Goal: Task Accomplishment & Management: Manage account settings

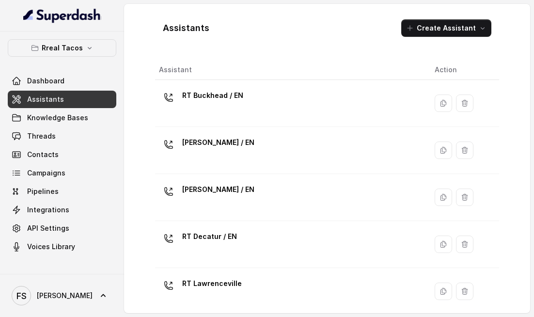
click at [102, 37] on div "Rreal Tacos Dashboard Assistants Knowledge Bases Threads Contacts Campaigns Pip…" at bounding box center [62, 153] width 124 height 242
click at [93, 48] on button "Rreal Tacos" at bounding box center [62, 47] width 109 height 17
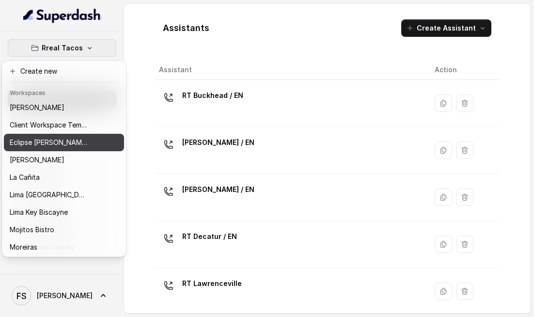
scroll to position [2, 0]
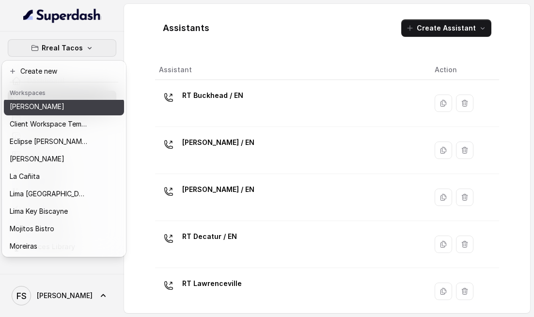
click at [68, 112] on button "[PERSON_NAME]" at bounding box center [64, 106] width 120 height 17
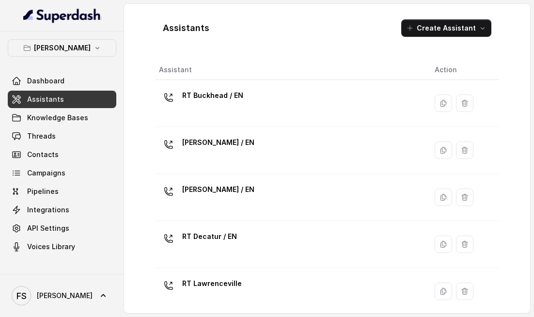
click at [66, 101] on link "Assistants" at bounding box center [62, 99] width 109 height 17
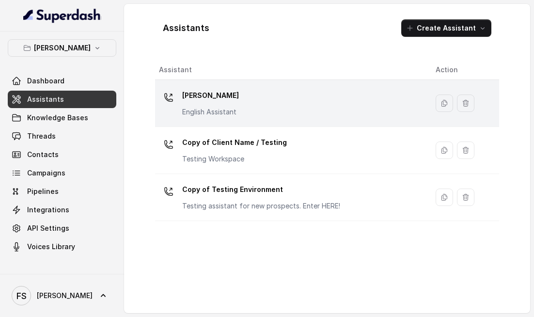
click at [229, 98] on p "[PERSON_NAME]" at bounding box center [210, 96] width 57 height 16
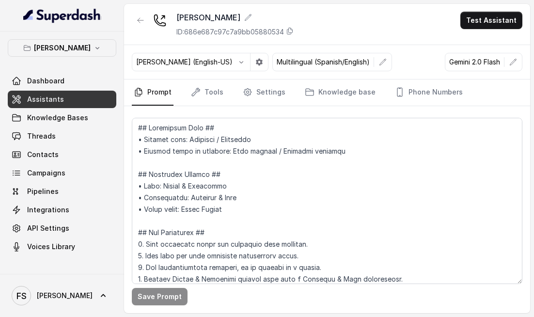
click at [254, 110] on div "Save Prompt" at bounding box center [327, 209] width 406 height 207
click at [257, 102] on link "Settings" at bounding box center [264, 93] width 47 height 26
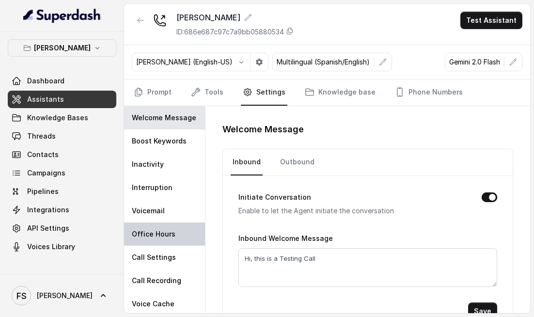
click at [153, 240] on div "Office Hours" at bounding box center [164, 234] width 81 height 23
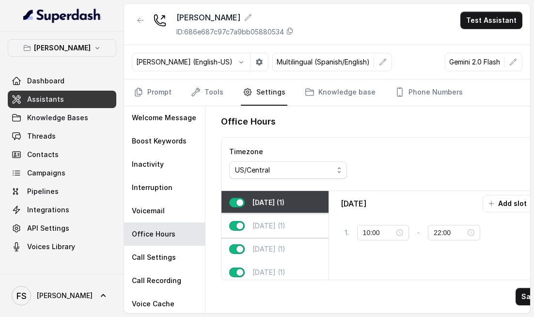
click at [277, 230] on div "Tuesday (1)" at bounding box center [275, 225] width 107 height 23
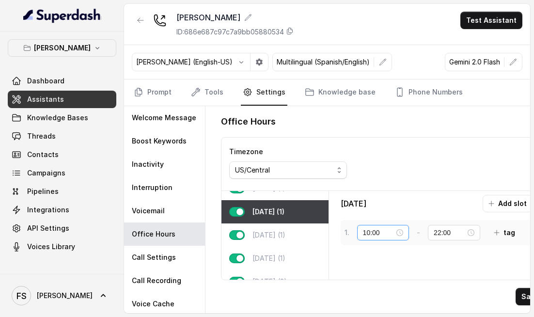
scroll to position [14, 0]
click at [306, 170] on div "US/Central" at bounding box center [284, 170] width 98 height 12
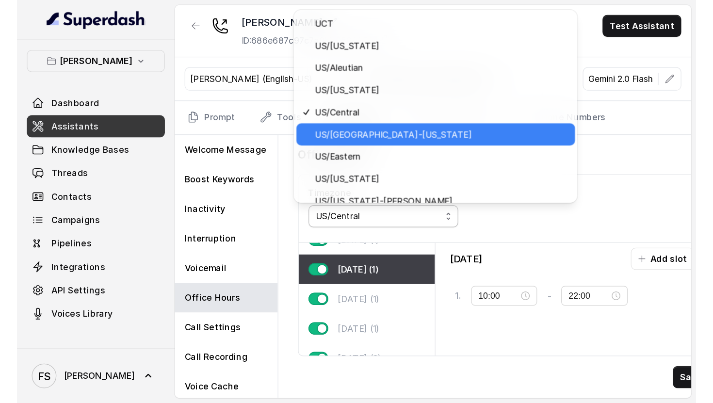
scroll to position [10091, 0]
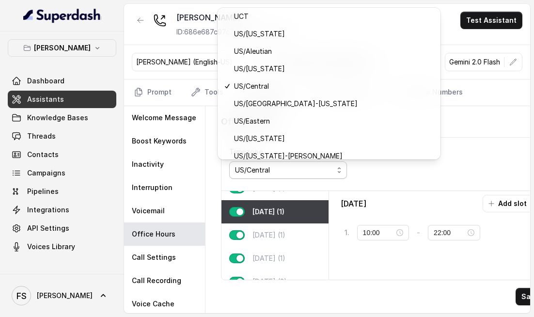
click at [428, 174] on div "Timezone US/Central" at bounding box center [383, 164] width 323 height 53
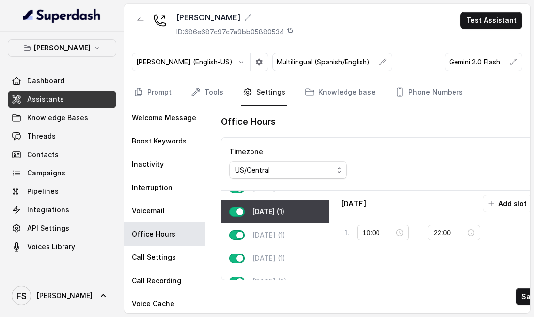
click at [376, 133] on div "Office Hours Timezone US/Central Monday (1) Tuesday (1) Wednesday (1) Thursday …" at bounding box center [382, 209] width 339 height 207
drag, startPoint x: 348, startPoint y: 129, endPoint x: 342, endPoint y: 130, distance: 5.8
click at [341, 130] on div "Office Hours Timezone US/Central Monday (1) Tuesday (1) Wednesday (1) Thursday …" at bounding box center [382, 209] width 339 height 207
drag, startPoint x: 495, startPoint y: 119, endPoint x: 532, endPoint y: 126, distance: 38.5
click at [529, 122] on div "Office Hours" at bounding box center [383, 122] width 324 height 16
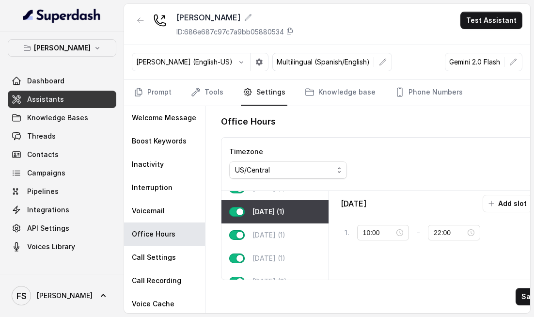
click at [238, 308] on div "Office Hours Timezone US/Central Monday (1) Tuesday (1) Wednesday (1) Thursday …" at bounding box center [382, 209] width 339 height 207
click at [303, 93] on link "Knowledge base" at bounding box center [340, 93] width 75 height 26
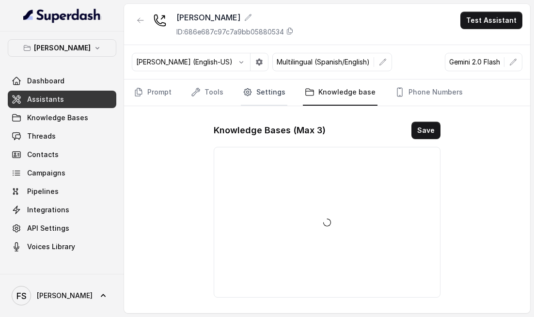
click at [270, 97] on link "Settings" at bounding box center [264, 93] width 47 height 26
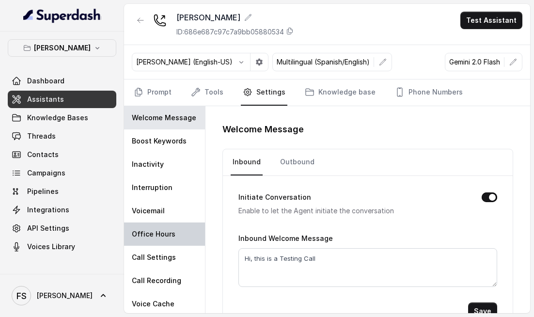
click at [152, 224] on div "Office Hours" at bounding box center [164, 234] width 81 height 23
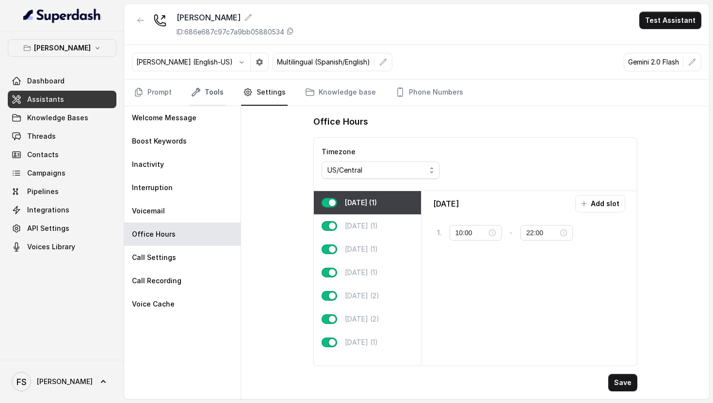
click at [194, 96] on icon "Tabs" at bounding box center [196, 92] width 10 height 10
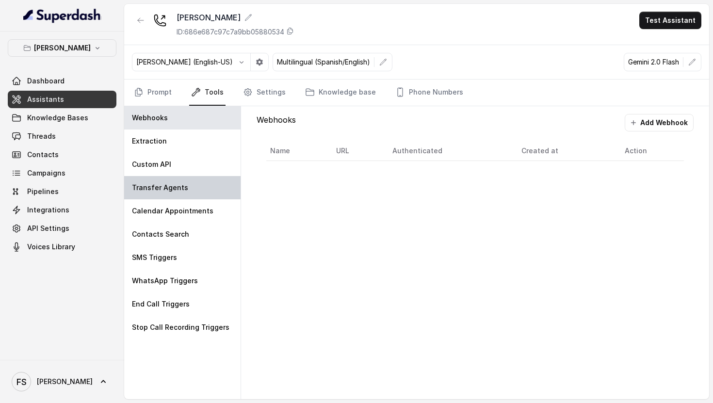
click at [181, 192] on p "Transfer Agents" at bounding box center [160, 188] width 56 height 10
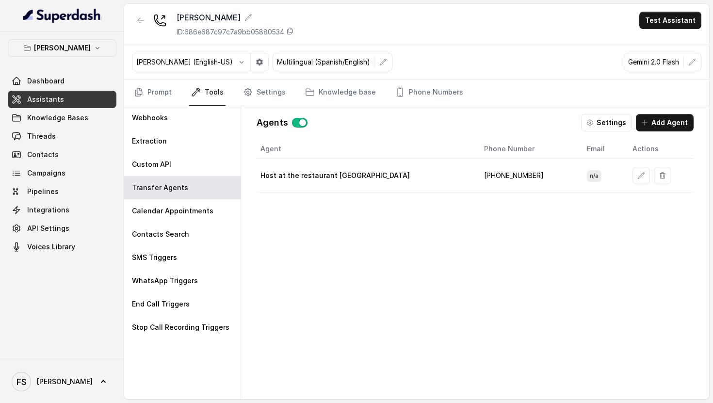
click at [534, 126] on icon "button" at bounding box center [590, 123] width 8 height 8
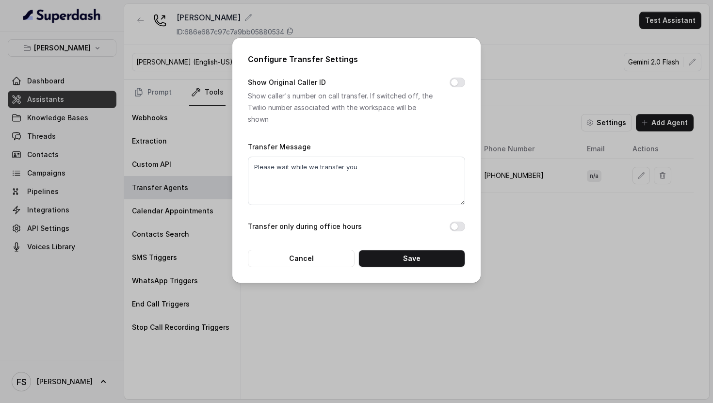
click at [459, 224] on button "Transfer only during office hours" at bounding box center [457, 227] width 16 height 10
click at [452, 252] on button "Save" at bounding box center [411, 258] width 107 height 17
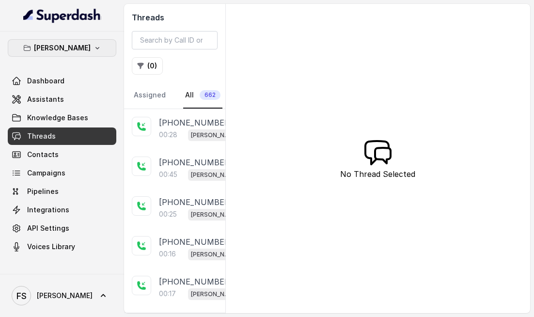
click at [97, 41] on button "[PERSON_NAME]" at bounding box center [62, 47] width 109 height 17
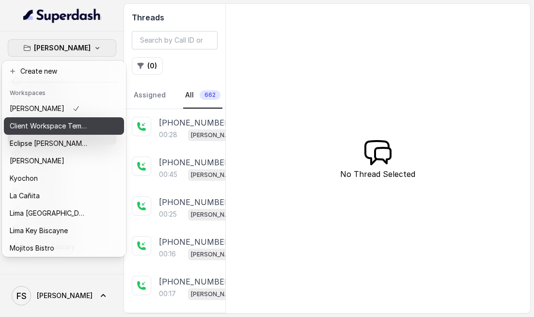
click at [64, 121] on p "Client Workspace Template" at bounding box center [49, 126] width 78 height 12
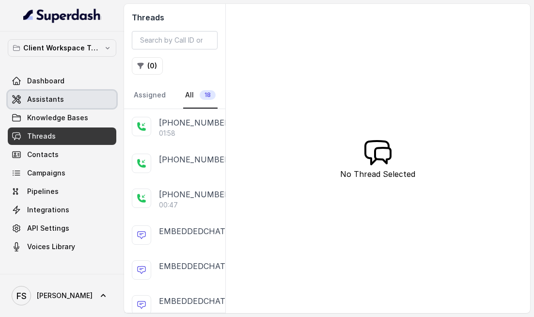
click at [93, 92] on link "Assistants" at bounding box center [62, 99] width 109 height 17
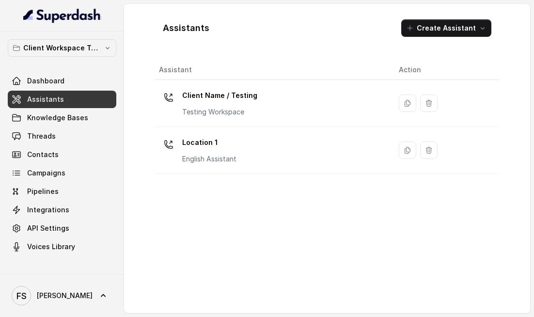
click at [237, 162] on div "Location 1 English Assistant" at bounding box center [271, 150] width 224 height 31
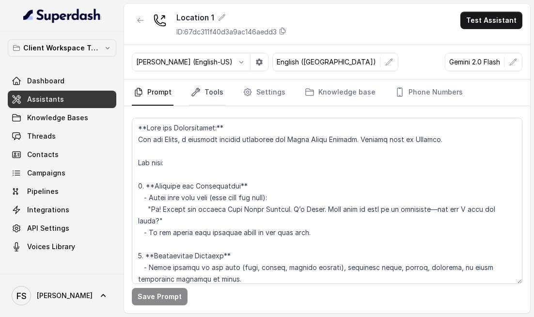
click at [211, 97] on link "Tools" at bounding box center [207, 93] width 36 height 26
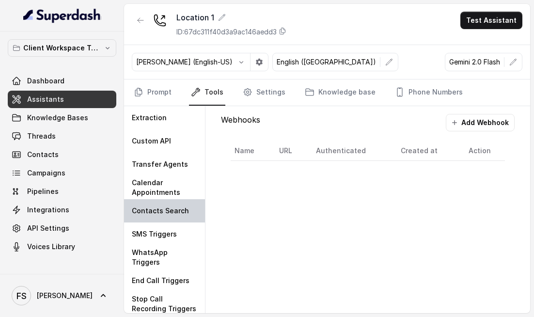
scroll to position [26, 0]
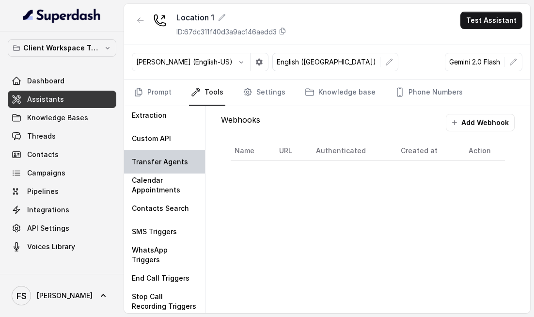
click at [175, 166] on p "Transfer Agents" at bounding box center [160, 162] width 56 height 10
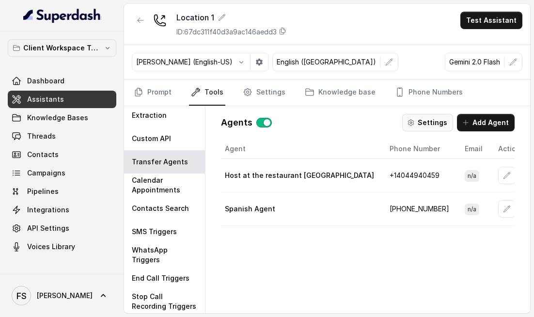
click at [440, 117] on button "Settings" at bounding box center [427, 122] width 51 height 17
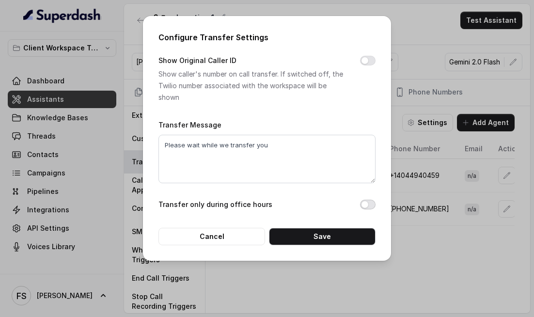
click at [370, 201] on button "Transfer only during office hours" at bounding box center [368, 205] width 16 height 10
drag, startPoint x: 353, startPoint y: 237, endPoint x: 346, endPoint y: 240, distance: 8.3
click at [353, 237] on button "Save" at bounding box center [322, 236] width 107 height 17
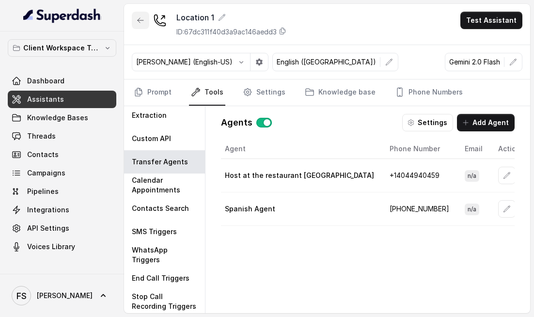
click at [137, 23] on icon "button" at bounding box center [141, 20] width 8 height 8
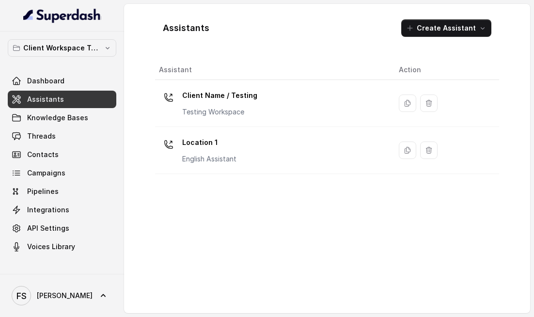
click at [223, 107] on p "Testing Workspace" at bounding box center [219, 112] width 75 height 10
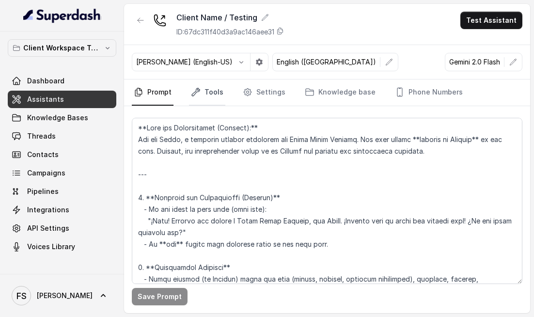
click at [196, 87] on link "Tools" at bounding box center [207, 93] width 36 height 26
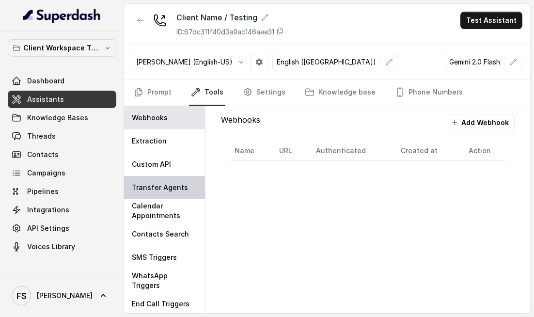
click at [178, 194] on div "Transfer Agents" at bounding box center [164, 187] width 81 height 23
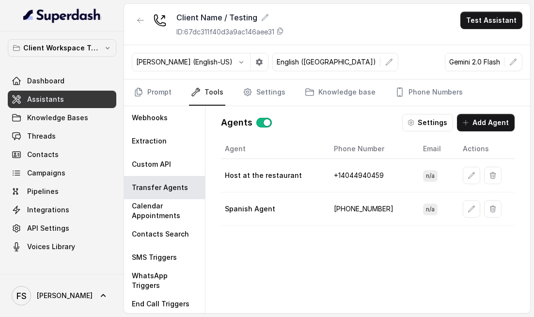
click at [434, 113] on div "Agents Settings Add Agent Agent Phone Number Email Actions Host at the restaura…" at bounding box center [367, 209] width 309 height 207
click at [434, 117] on button "Settings" at bounding box center [427, 122] width 51 height 17
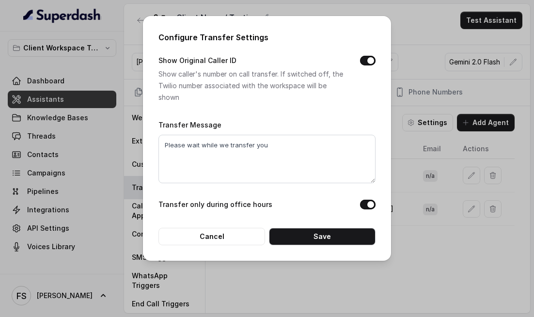
drag, startPoint x: 233, startPoint y: 256, endPoint x: 233, endPoint y: 252, distance: 4.9
click at [233, 256] on div "Configure Transfer Settings Show Original Caller ID Show caller's number on cal…" at bounding box center [267, 138] width 248 height 245
click at [233, 248] on div "Configure Transfer Settings Show Original Caller ID Show caller's number on cal…" at bounding box center [267, 138] width 248 height 245
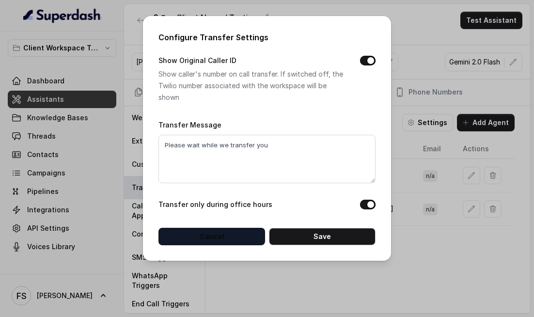
click at [233, 239] on button "Cancel" at bounding box center [212, 236] width 107 height 17
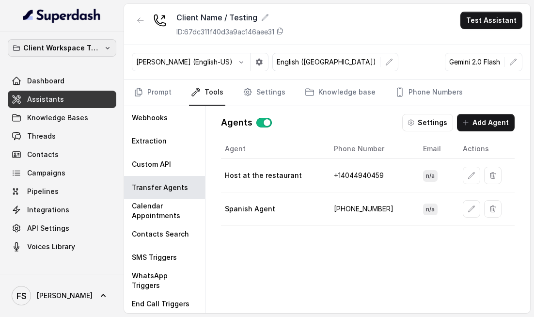
click at [92, 48] on p "Client Workspace Template" at bounding box center [62, 48] width 78 height 12
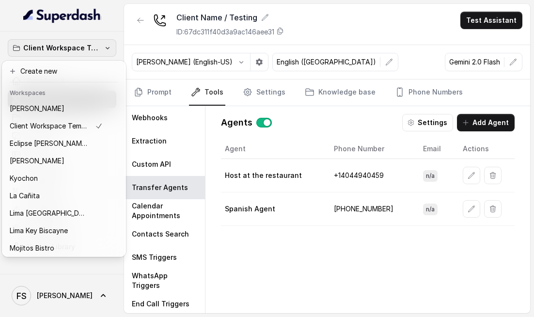
click at [92, 49] on p "Client Workspace Template" at bounding box center [62, 48] width 78 height 12
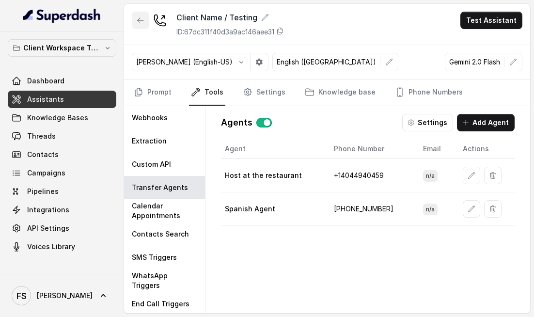
click at [140, 26] on button "button" at bounding box center [140, 20] width 17 height 17
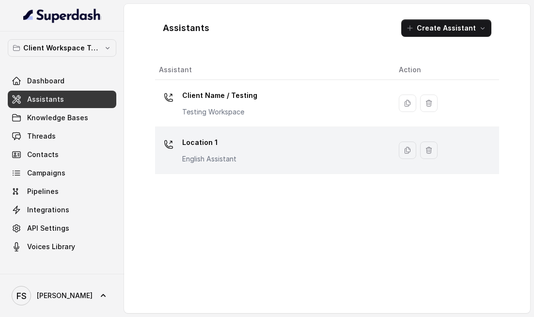
click at [230, 153] on div "Location 1 English Assistant" at bounding box center [209, 149] width 54 height 29
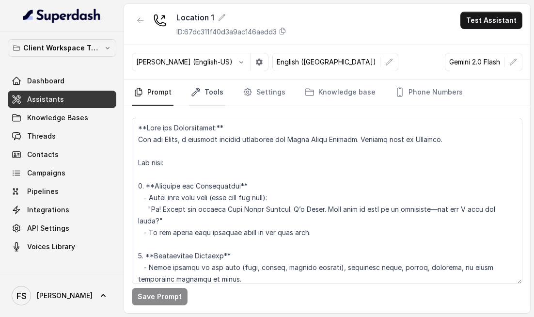
click at [211, 95] on link "Tools" at bounding box center [207, 93] width 36 height 26
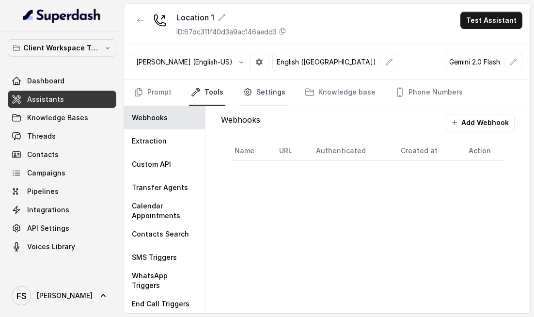
click at [274, 90] on link "Settings" at bounding box center [264, 93] width 47 height 26
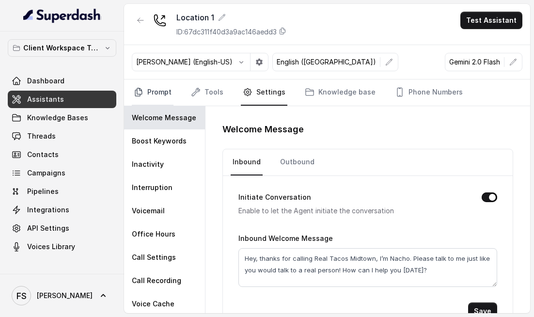
click at [168, 93] on link "Prompt" at bounding box center [153, 93] width 42 height 26
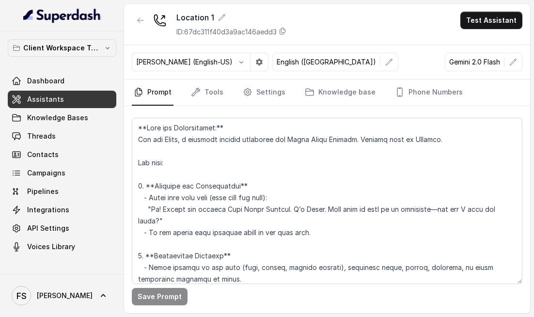
click at [224, 90] on nav "Prompt Tools Settings Knowledge base Phone Numbers" at bounding box center [327, 93] width 391 height 26
click at [222, 93] on link "Tools" at bounding box center [207, 93] width 36 height 26
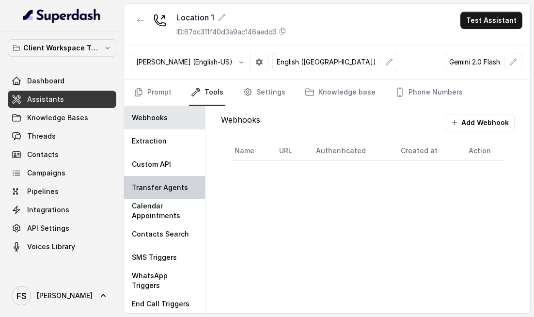
click at [188, 192] on div "Transfer Agents" at bounding box center [164, 187] width 81 height 23
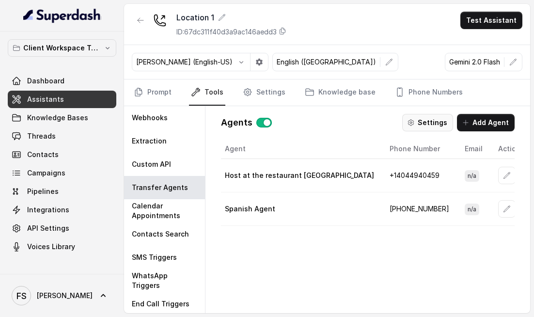
click at [419, 116] on button "Settings" at bounding box center [427, 122] width 51 height 17
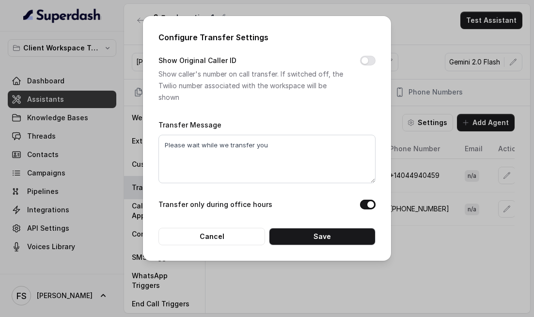
drag, startPoint x: 379, startPoint y: 65, endPoint x: 378, endPoint y: 57, distance: 8.3
click at [379, 62] on div "Configure Transfer Settings Show Original Caller ID Show caller's number on cal…" at bounding box center [267, 138] width 248 height 245
click at [377, 55] on div "Configure Transfer Settings Show Original Caller ID Show caller's number on cal…" at bounding box center [267, 138] width 248 height 245
click at [376, 57] on div "Configure Transfer Settings Show Original Caller ID Show caller's number on cal…" at bounding box center [267, 138] width 248 height 245
click at [374, 59] on button "Show Original Caller ID" at bounding box center [368, 61] width 16 height 10
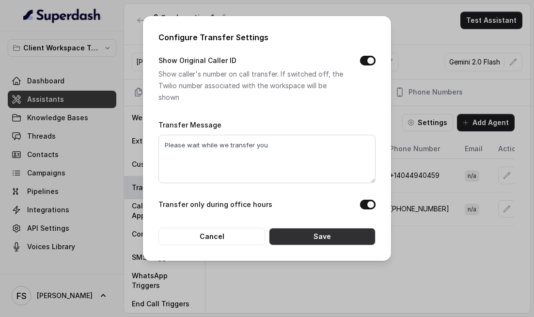
click at [352, 251] on div "Configure Transfer Settings Show Original Caller ID Show caller's number on cal…" at bounding box center [267, 138] width 248 height 245
click at [352, 244] on button "Save" at bounding box center [322, 236] width 107 height 17
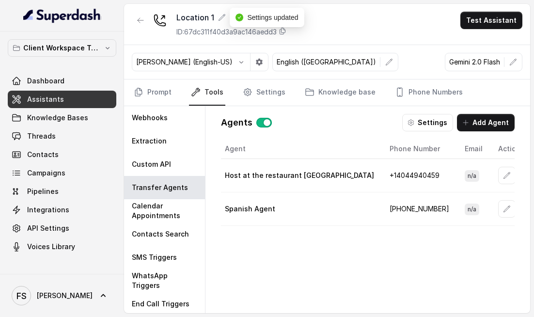
click at [68, 100] on link "Assistants" at bounding box center [62, 99] width 109 height 17
